Goal: Information Seeking & Learning: Learn about a topic

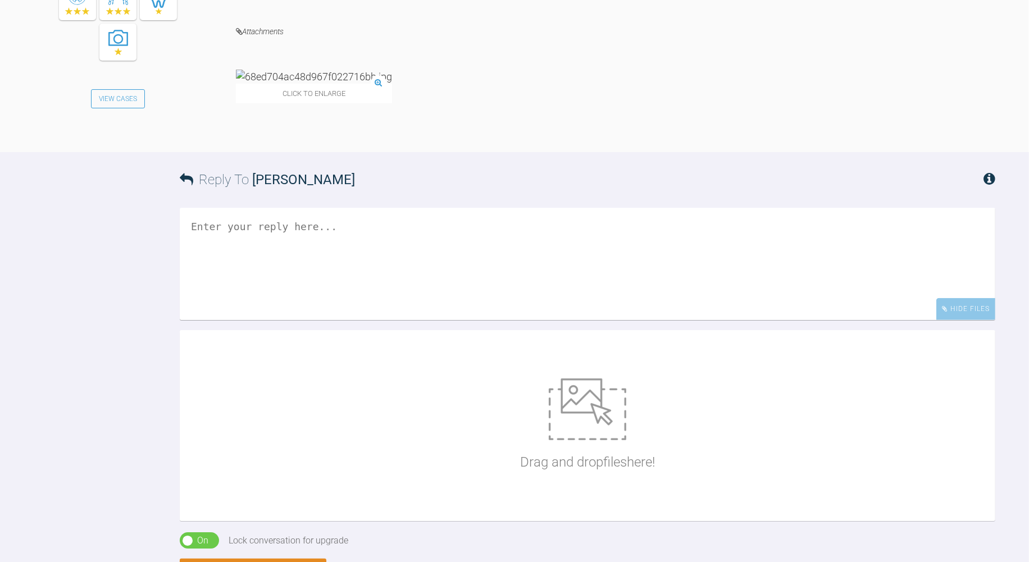
scroll to position [875, 0]
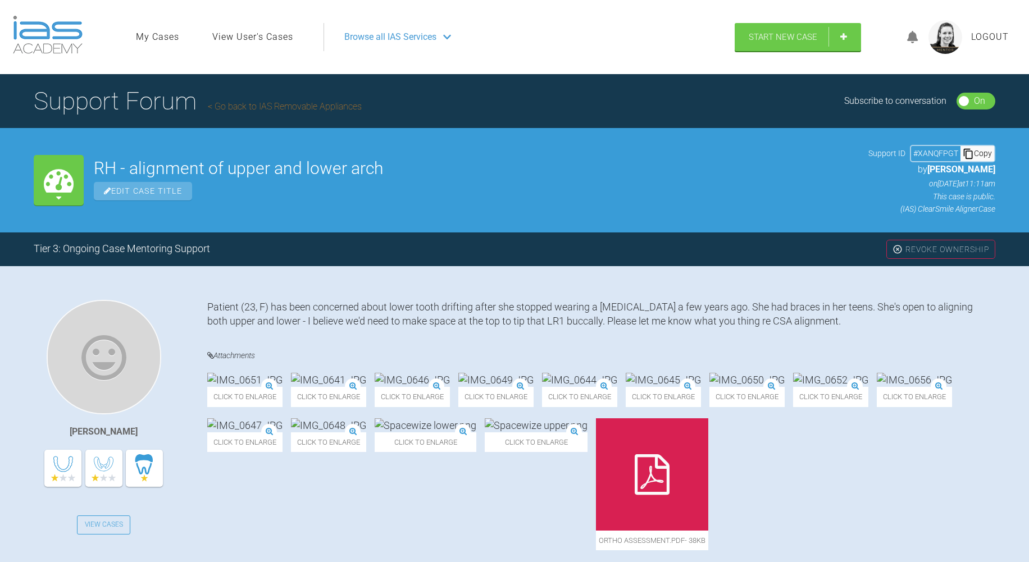
scroll to position [7610, 0]
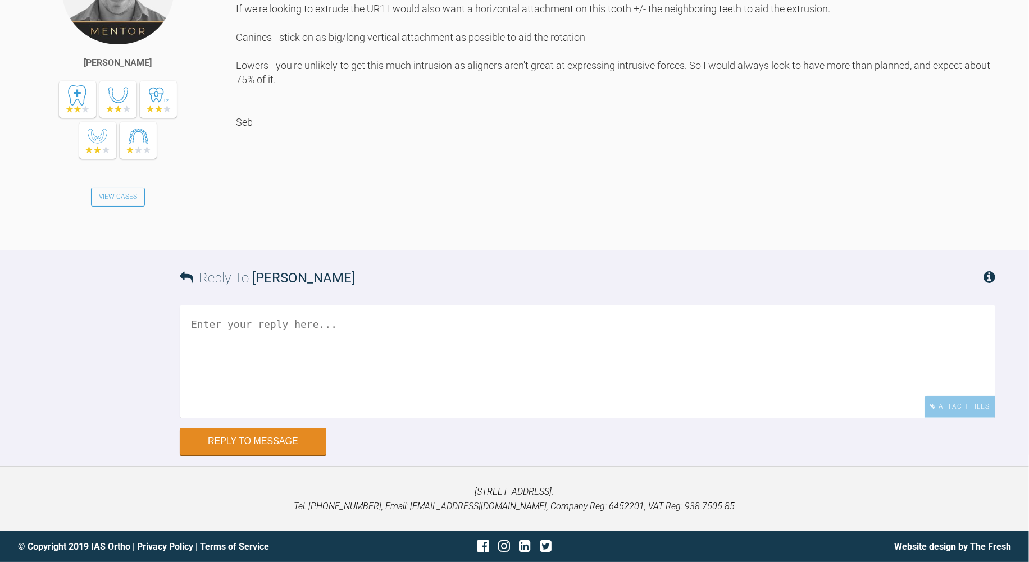
scroll to position [974, 0]
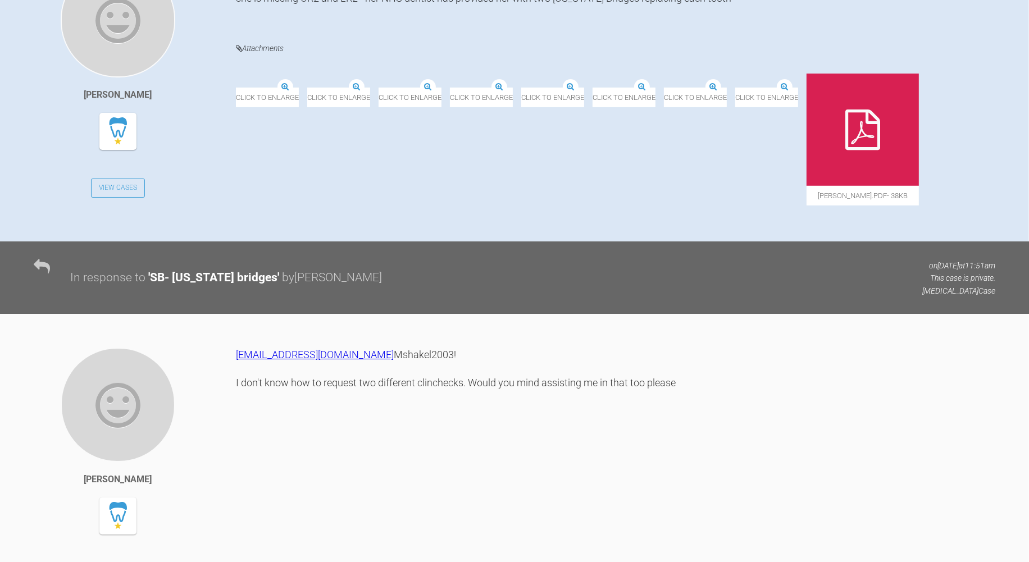
scroll to position [187, 0]
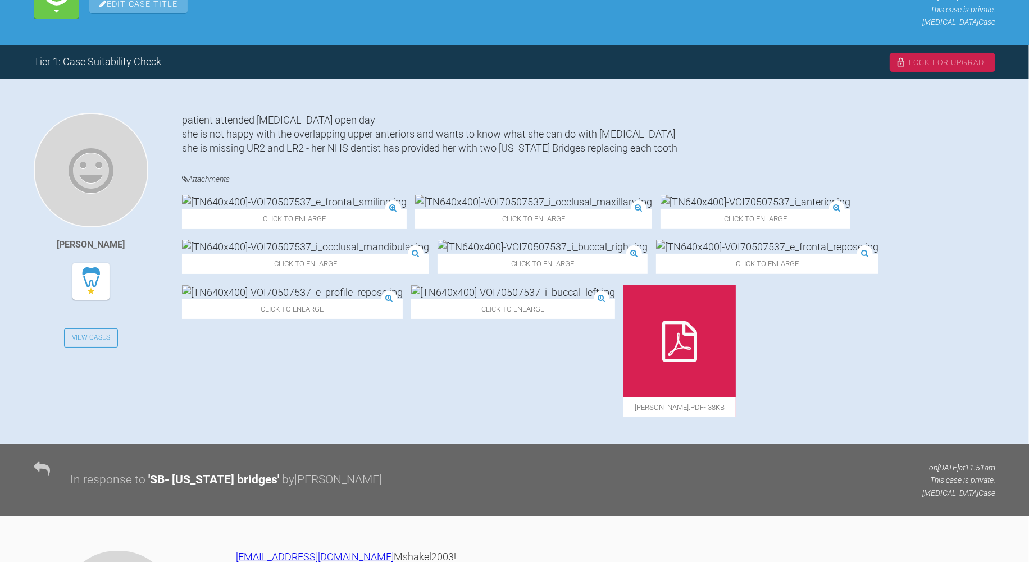
click at [232, 209] on img at bounding box center [294, 202] width 225 height 14
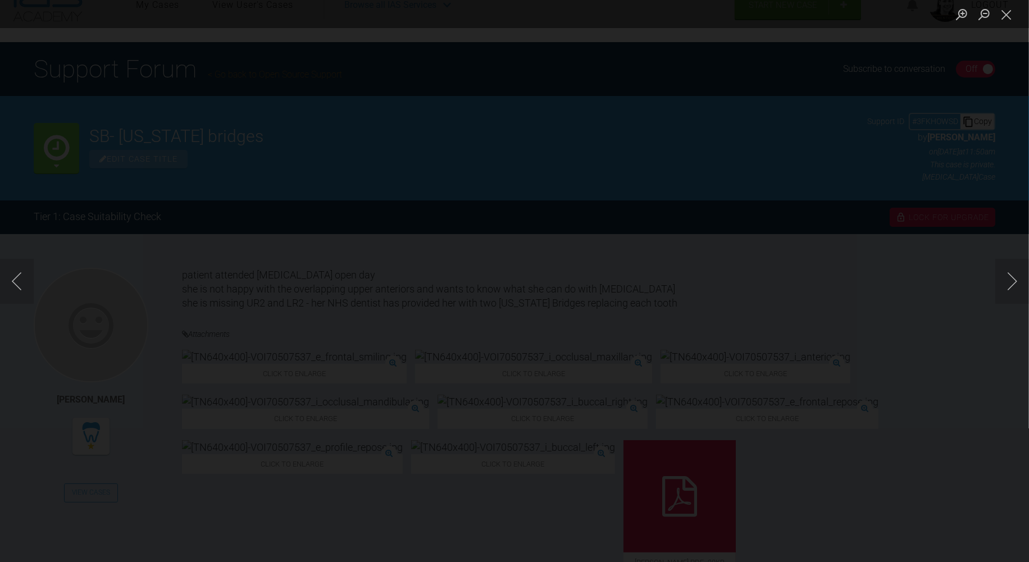
scroll to position [62, 0]
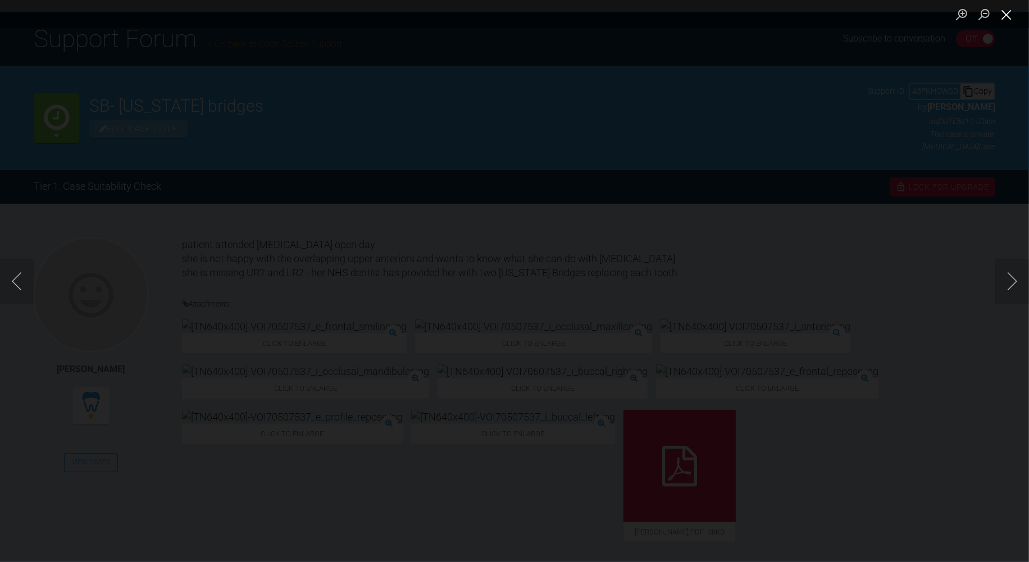
click at [1003, 17] on button "Close lightbox" at bounding box center [1007, 14] width 22 height 20
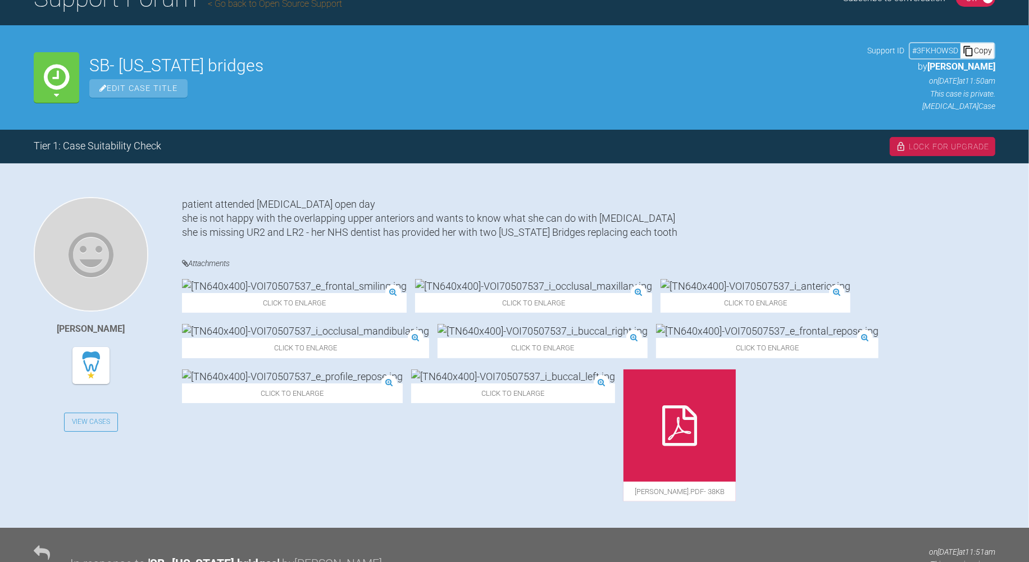
scroll to position [125, 0]
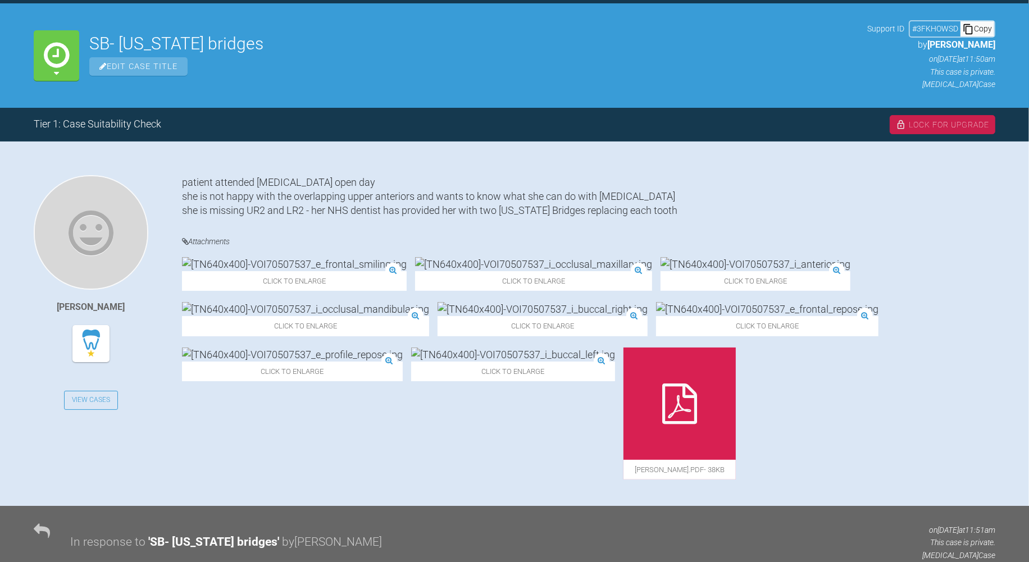
click at [421, 340] on div "Click to enlarge Click to enlarge Click to enlarge Click to enlarge Click to en…" at bounding box center [589, 374] width 814 height 234
click at [415, 271] on img at bounding box center [533, 264] width 237 height 14
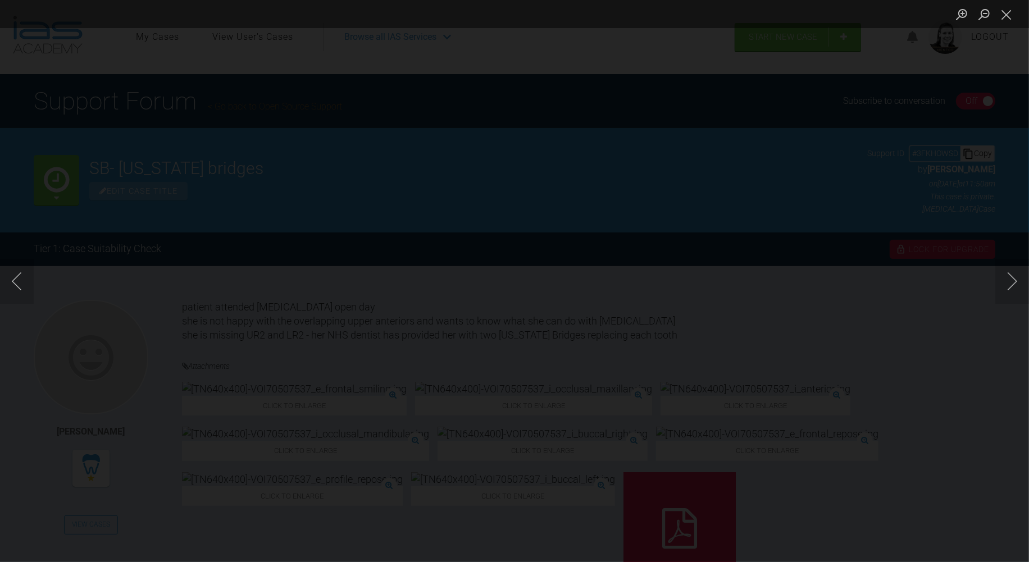
scroll to position [62, 0]
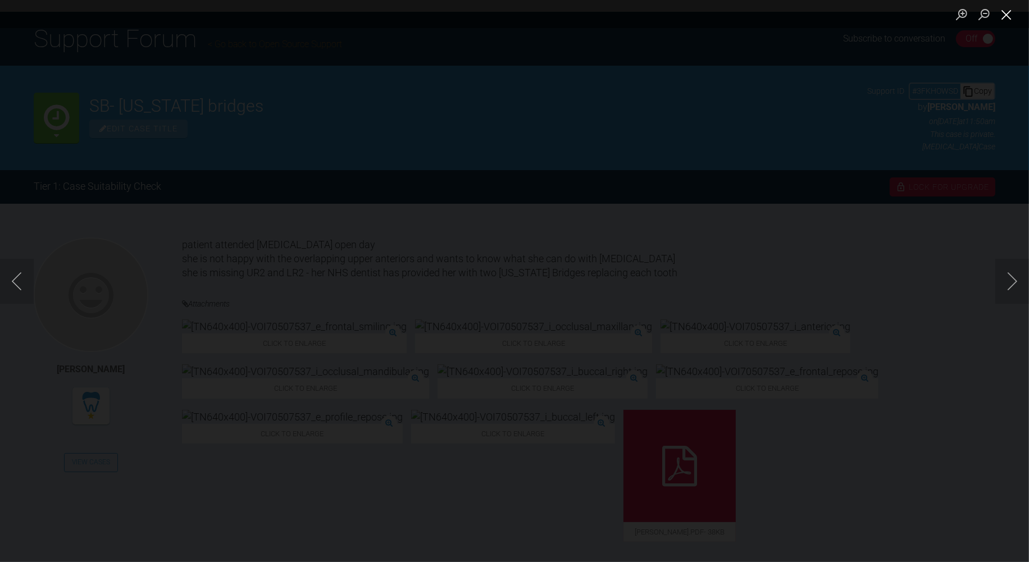
click at [1006, 15] on button "Close lightbox" at bounding box center [1007, 14] width 22 height 20
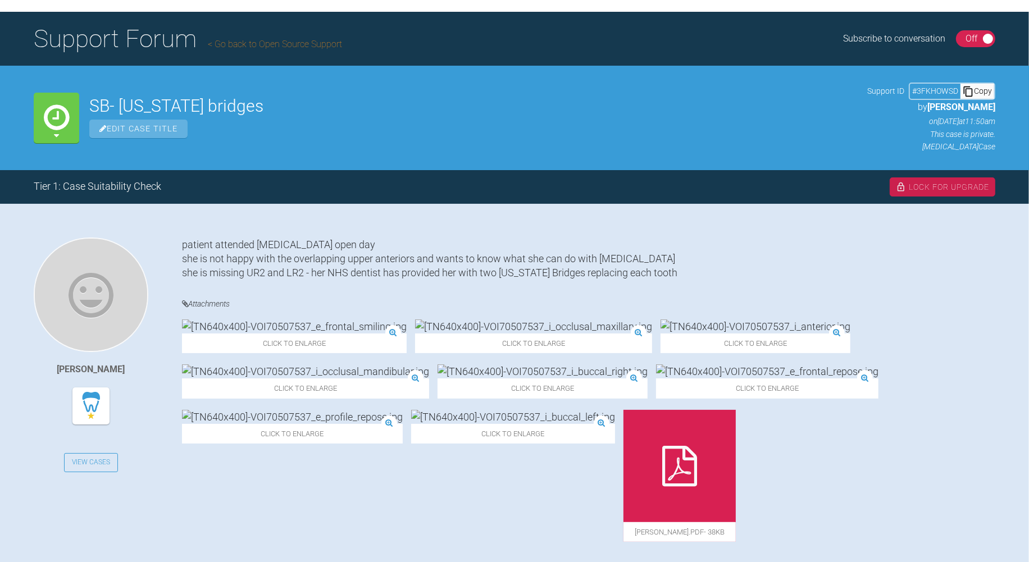
click at [429, 379] on img at bounding box center [305, 372] width 247 height 14
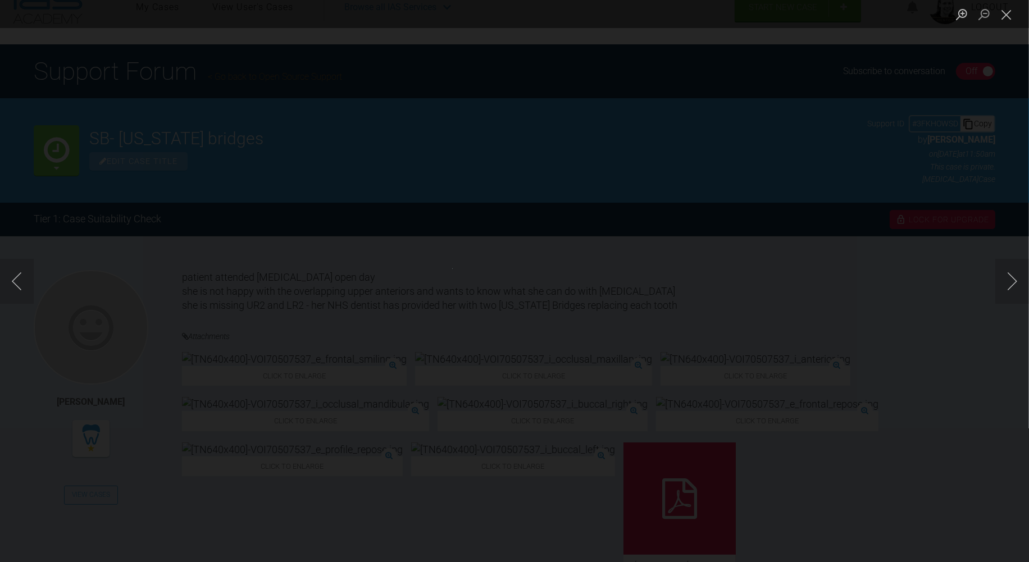
scroll to position [0, 0]
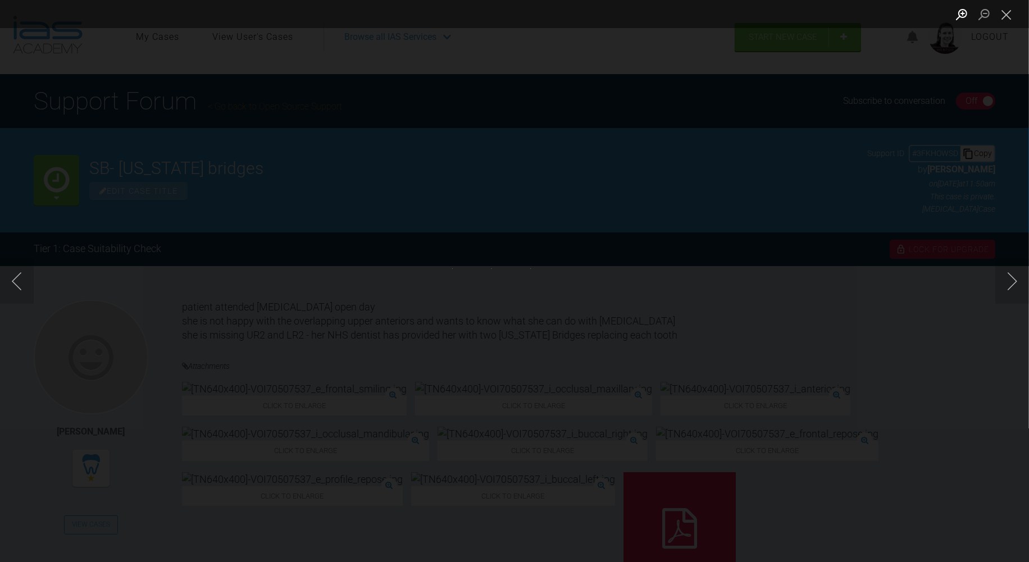
click at [967, 10] on button "Zoom in" at bounding box center [962, 14] width 22 height 20
click at [1002, 12] on button "Close lightbox" at bounding box center [1007, 14] width 22 height 20
